Goal: Task Accomplishment & Management: Use online tool/utility

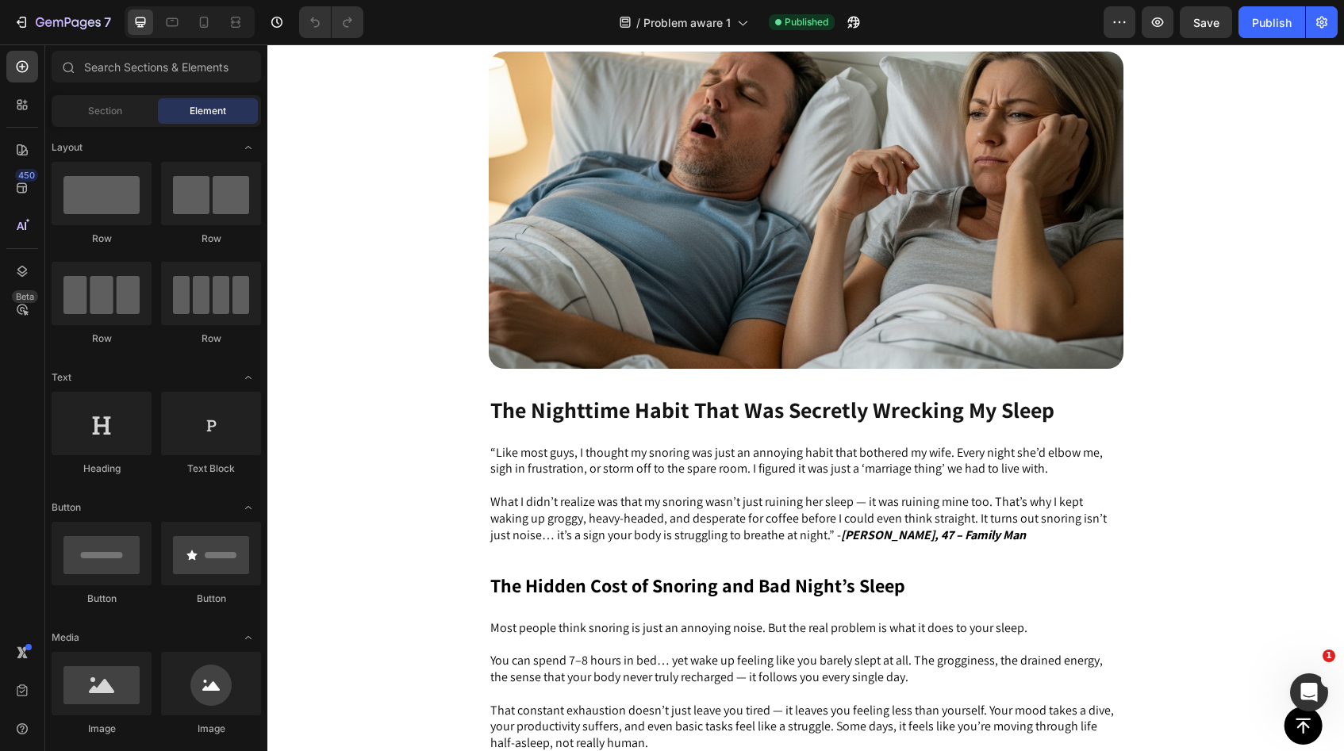
scroll to position [307, 0]
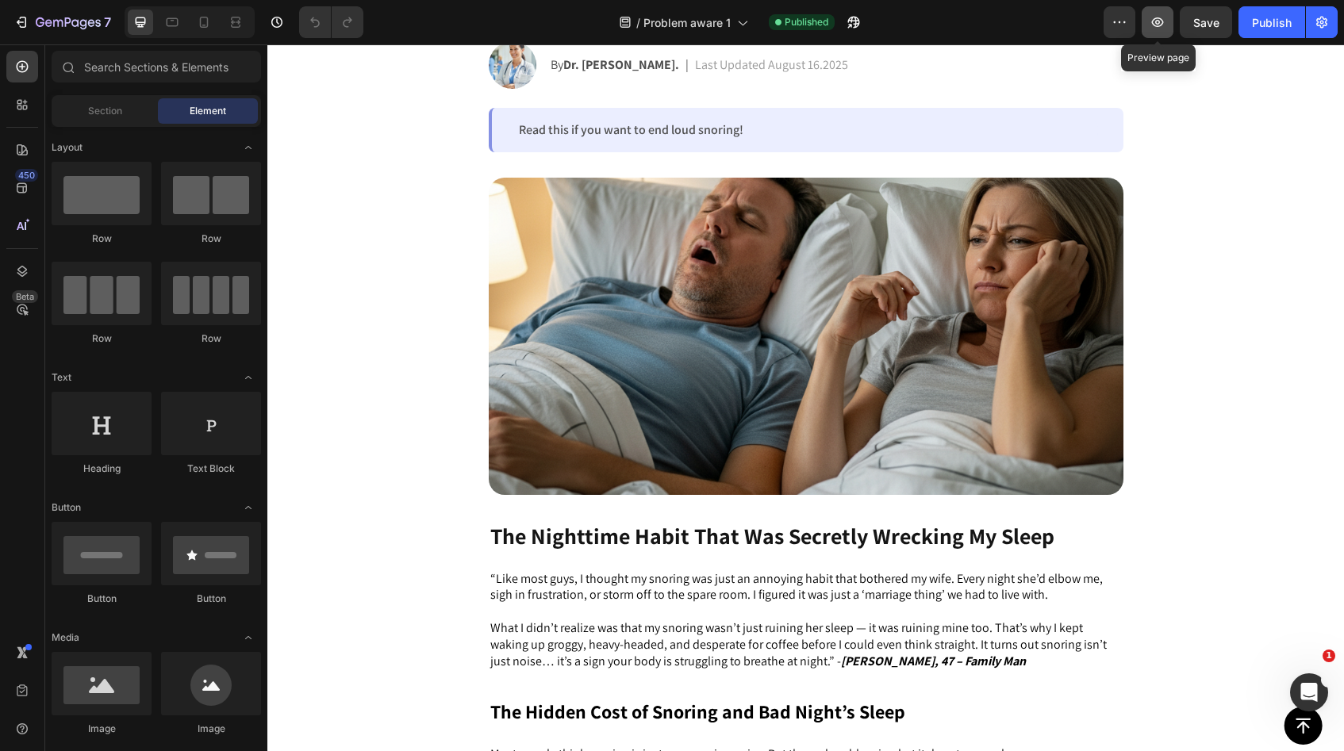
click at [1158, 26] on icon "button" at bounding box center [1158, 22] width 12 height 10
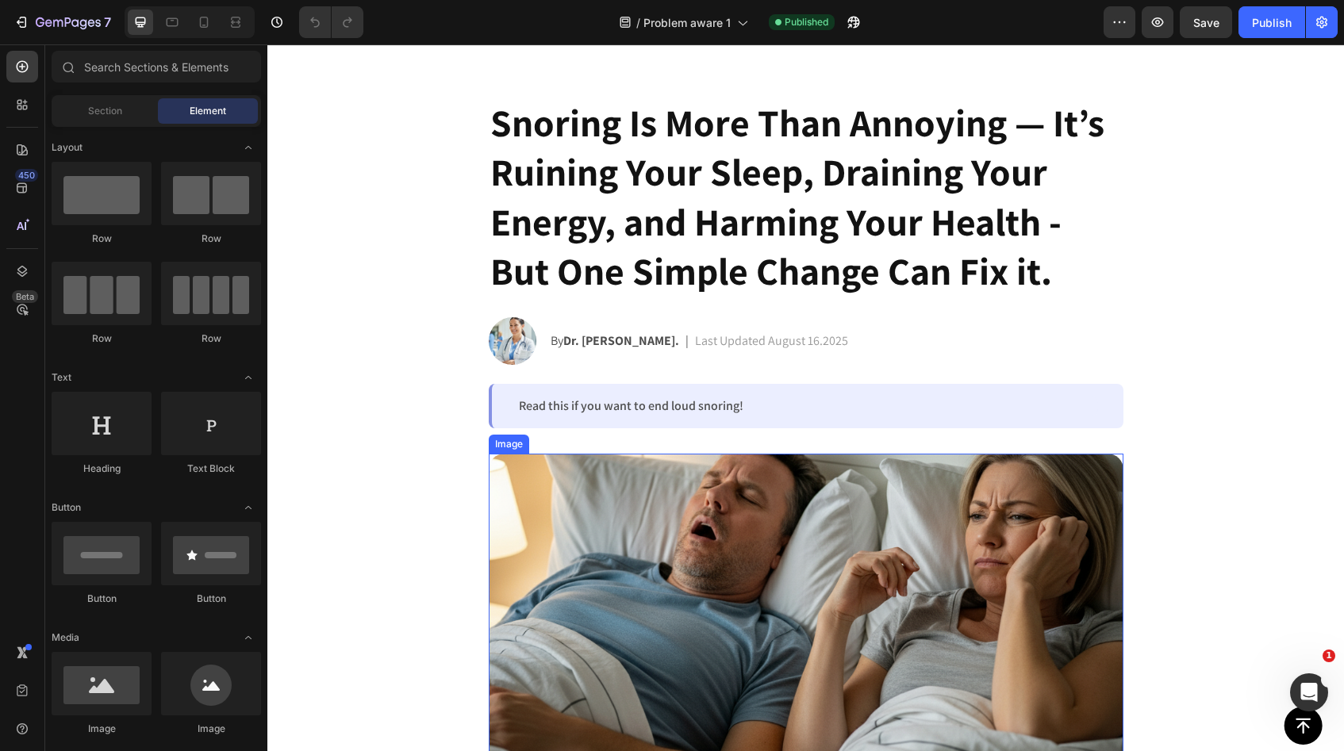
scroll to position [0, 0]
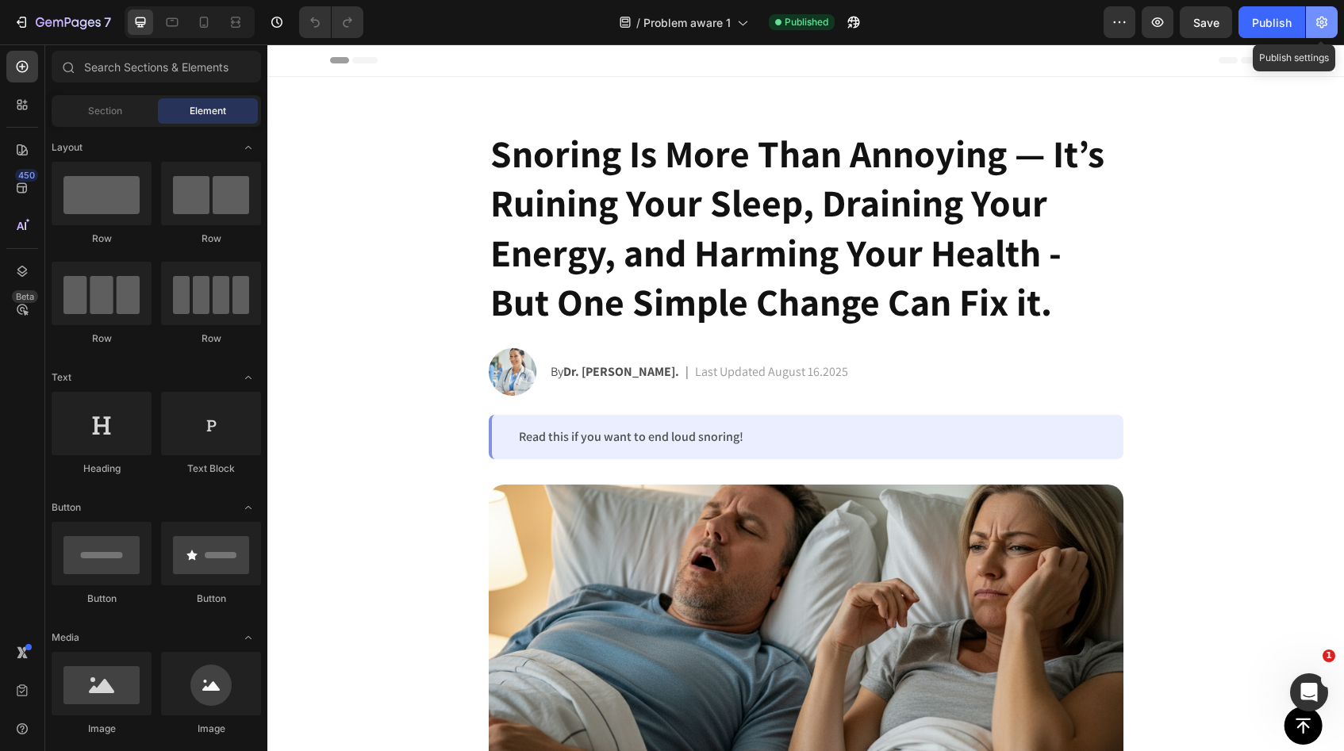
click at [1319, 13] on button "button" at bounding box center [1322, 22] width 32 height 32
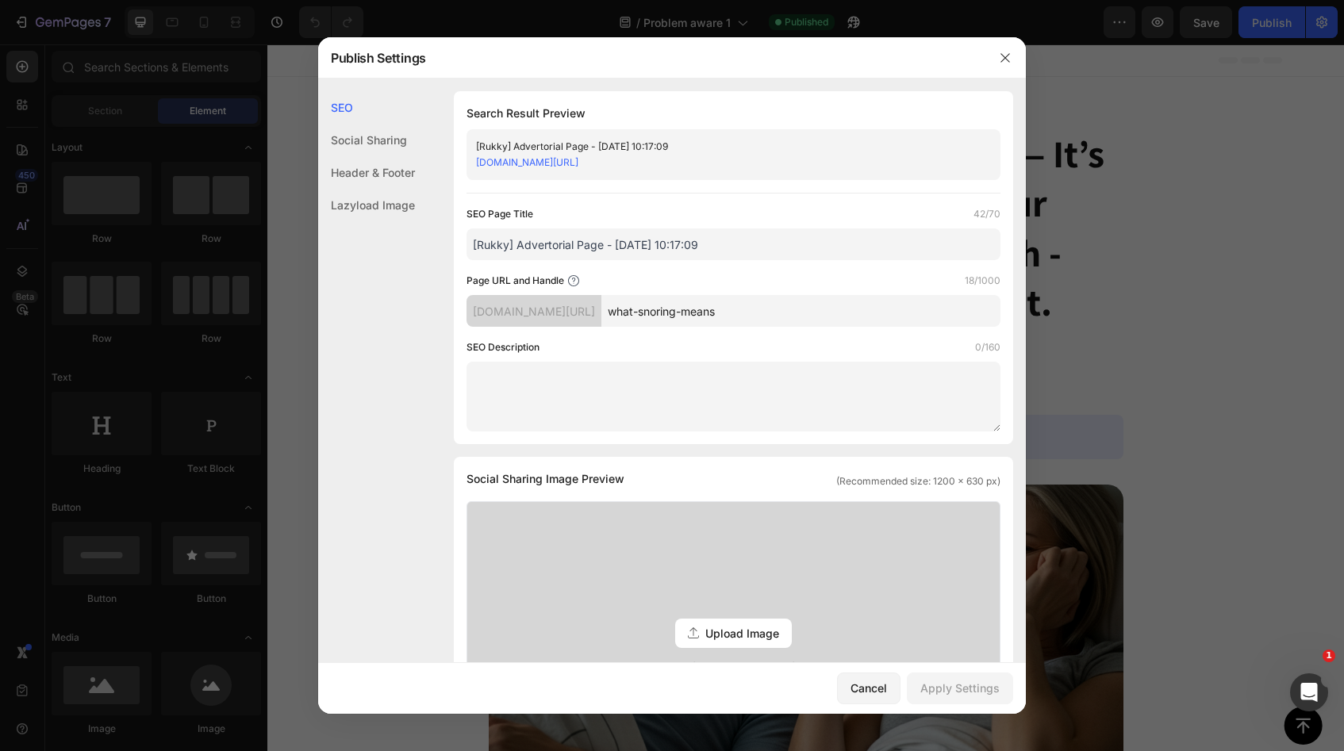
click at [781, 317] on input "what-snoring-means" at bounding box center [800, 311] width 399 height 32
click at [998, 58] on button "button" at bounding box center [1004, 57] width 25 height 25
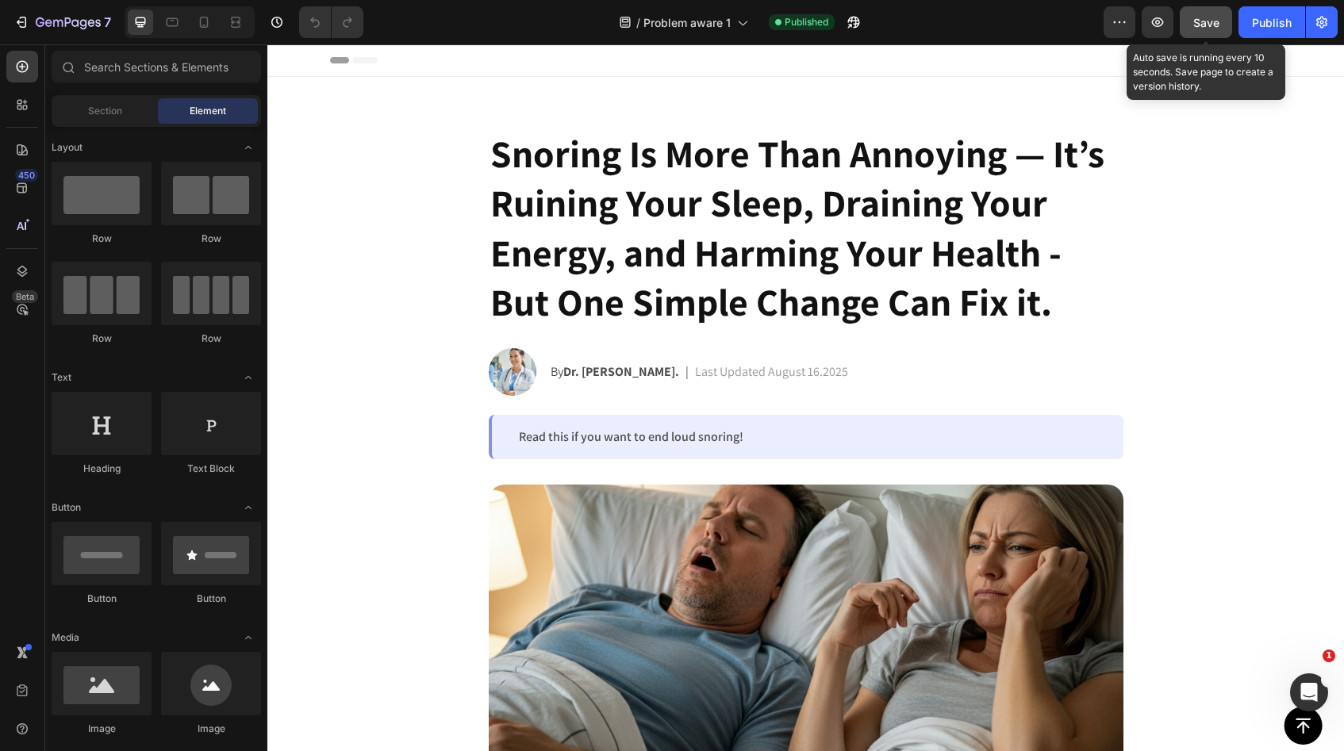
click at [1212, 17] on span "Save" at bounding box center [1206, 22] width 26 height 13
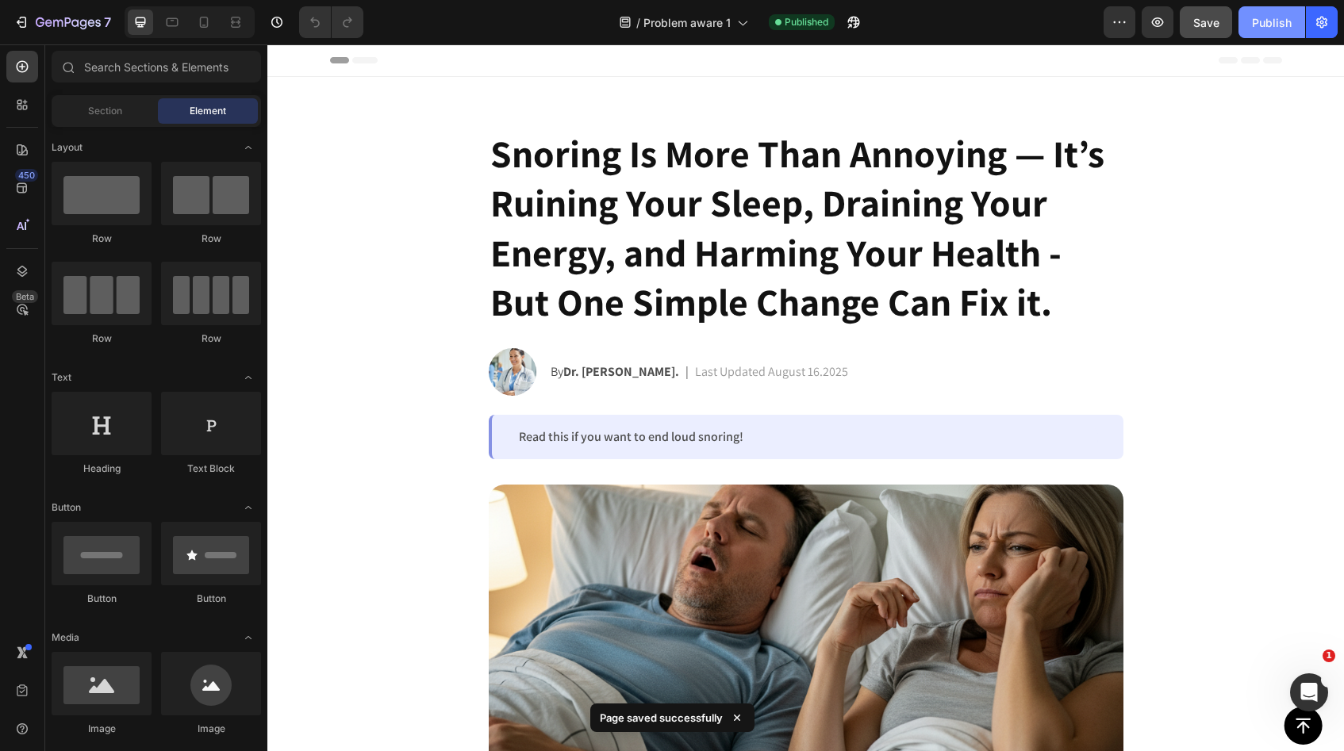
click at [1273, 29] on div "Publish" at bounding box center [1272, 22] width 40 height 17
click at [1164, 24] on icon "button" at bounding box center [1157, 22] width 16 height 16
click at [1317, 23] on icon "button" at bounding box center [1321, 23] width 11 height 12
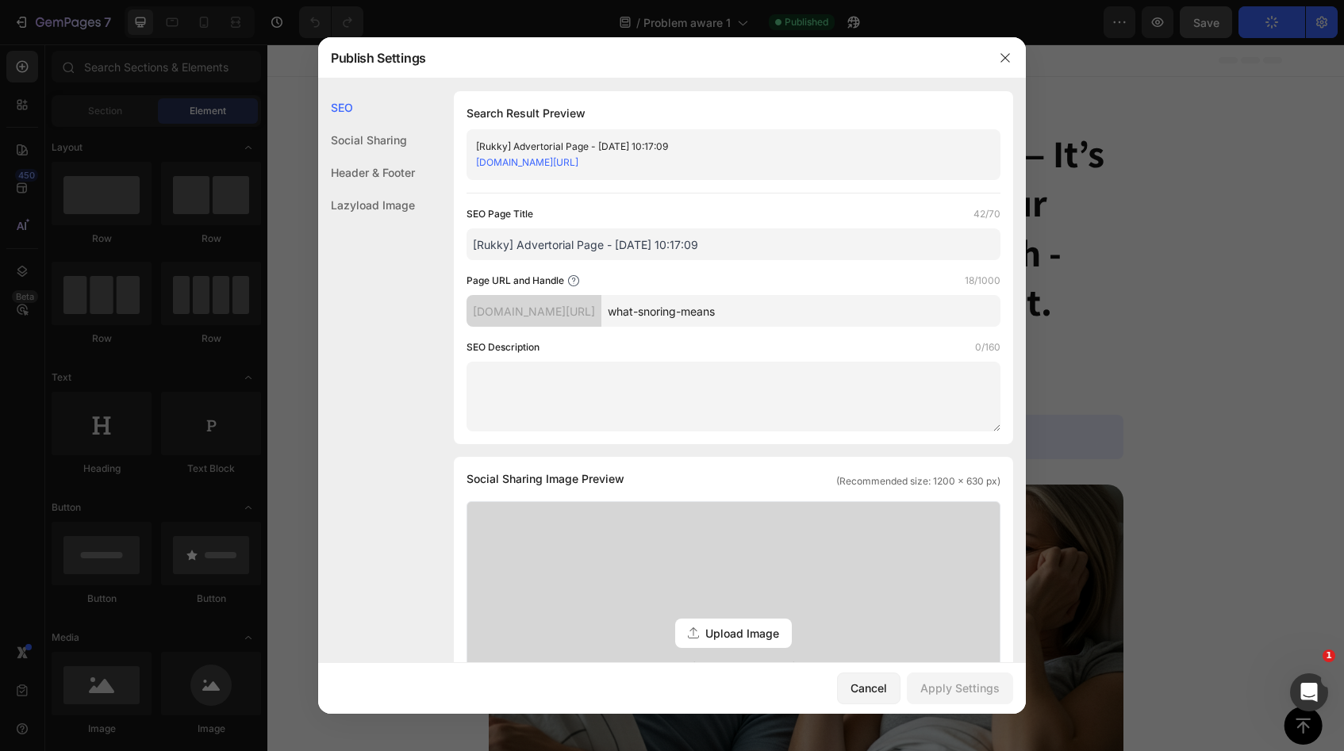
drag, startPoint x: 776, startPoint y: 305, endPoint x: 655, endPoint y: 301, distance: 121.4
click at [656, 301] on input "what-snoring-means" at bounding box center [800, 311] width 399 height 32
click at [749, 169] on div "[DOMAIN_NAME][URL]" at bounding box center [720, 163] width 489 height 16
drag, startPoint x: 730, startPoint y: 160, endPoint x: 458, endPoint y: 159, distance: 272.1
click at [458, 159] on div "Search Result Preview [Rukky] Advertorial Page - [DATE] 10:17:09 [DOMAIN_NAME][…" at bounding box center [733, 267] width 559 height 353
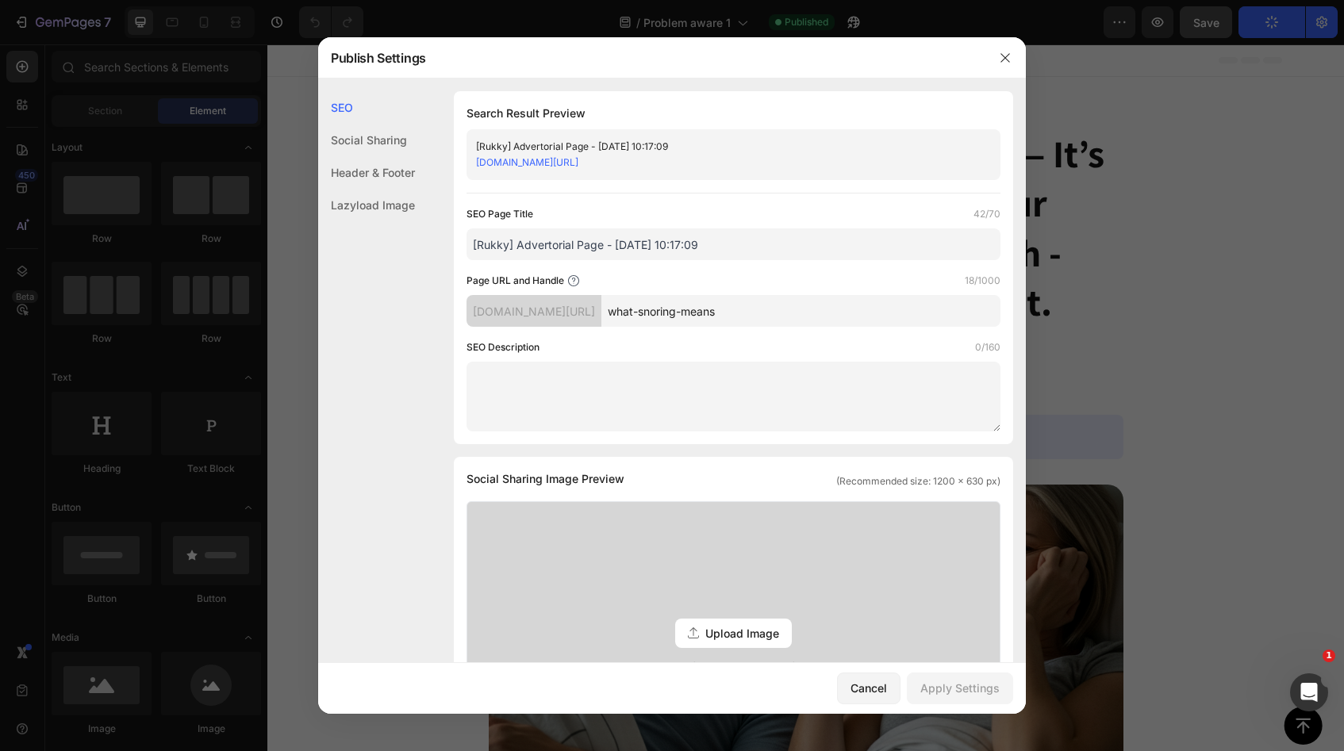
copy link "[DOMAIN_NAME][URL]"
click at [876, 690] on div "Cancel" at bounding box center [868, 688] width 36 height 17
